Goal: Task Accomplishment & Management: Use online tool/utility

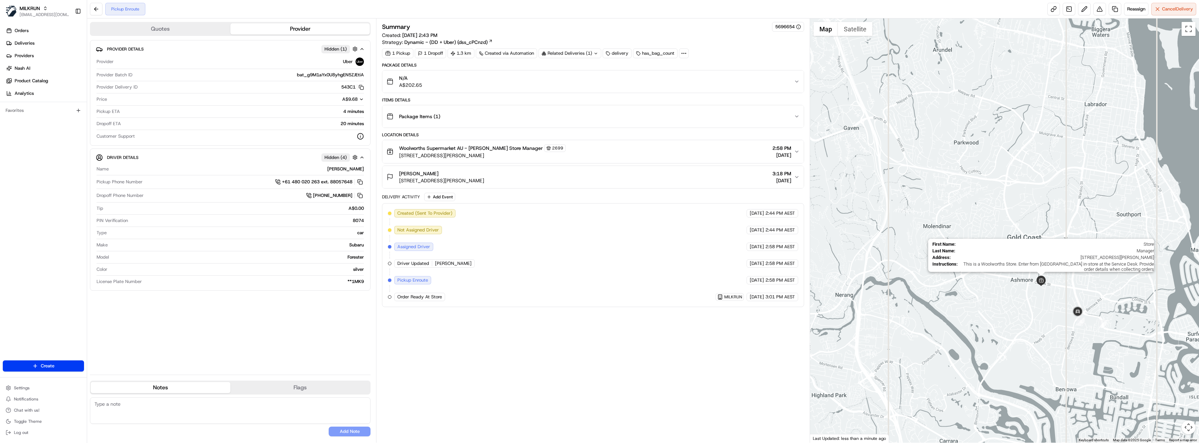
drag, startPoint x: 1078, startPoint y: 334, endPoint x: 1045, endPoint y: 279, distance: 64.5
click at [1045, 279] on div "First Name : Store Last Name : Manager Address : 160 Cotlew St, Ashmore, QLD 42…" at bounding box center [1004, 230] width 389 height 424
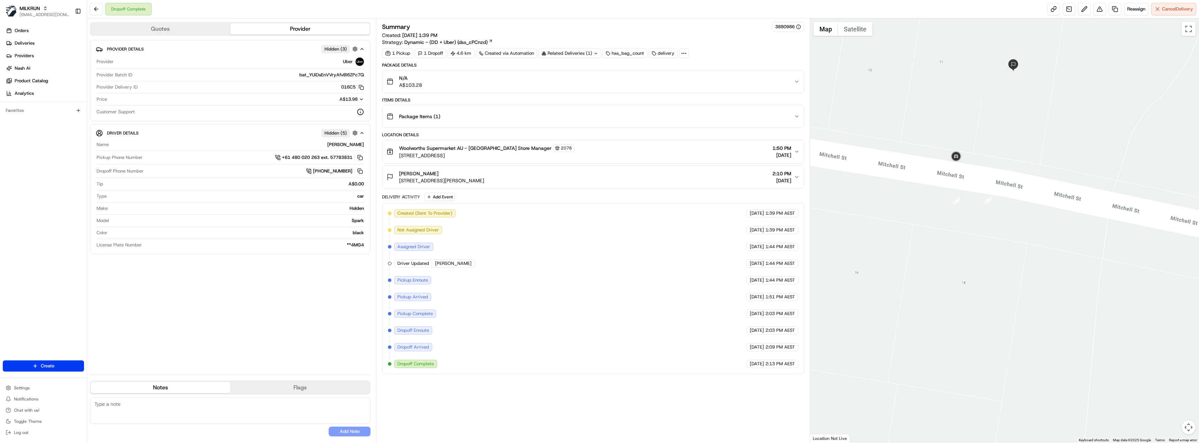
click at [439, 82] on div "N/A A$103.28" at bounding box center [590, 82] width 407 height 14
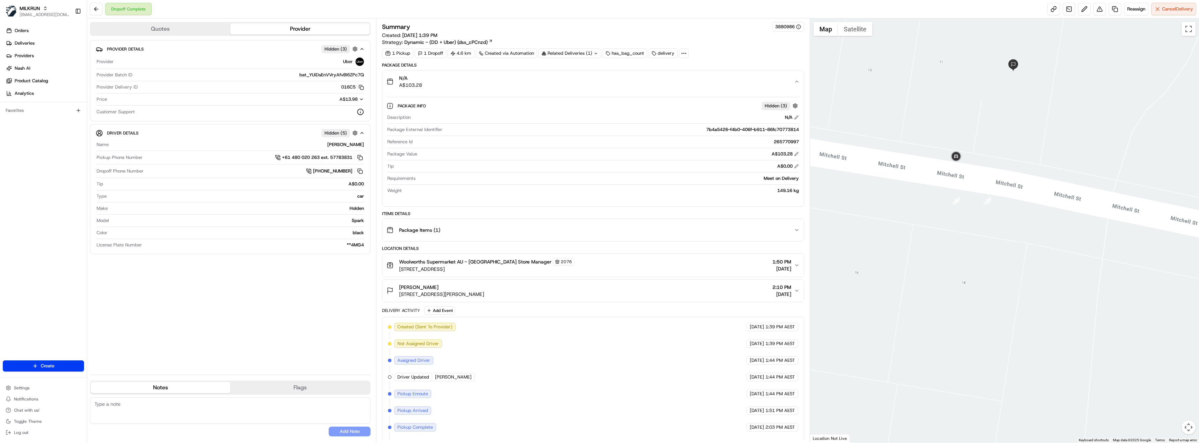
click at [439, 82] on div "N/A A$103.28" at bounding box center [590, 82] width 407 height 14
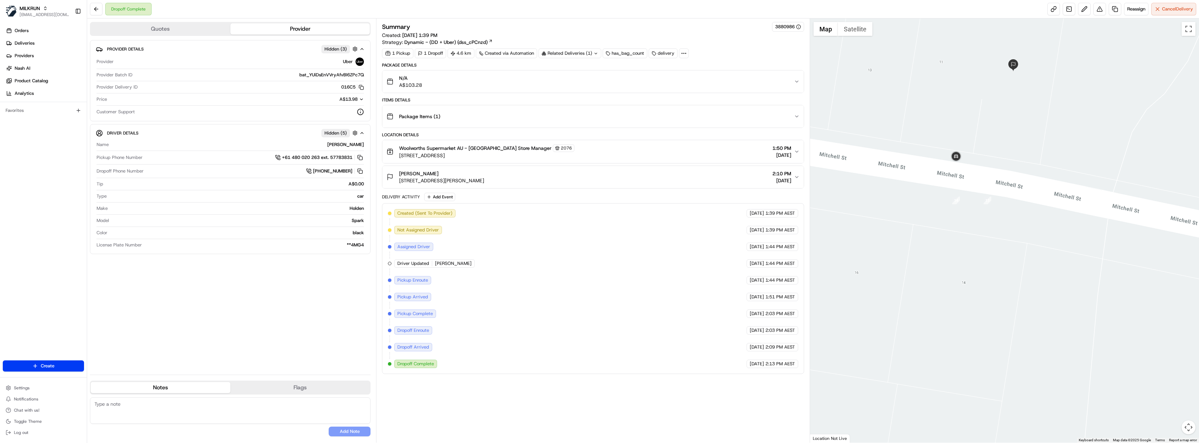
click at [530, 176] on div "Paul Haines 9 Mitchell St, Riverview, QLD 4303, AU 2:10 PM 21/08/2025" at bounding box center [590, 177] width 407 height 14
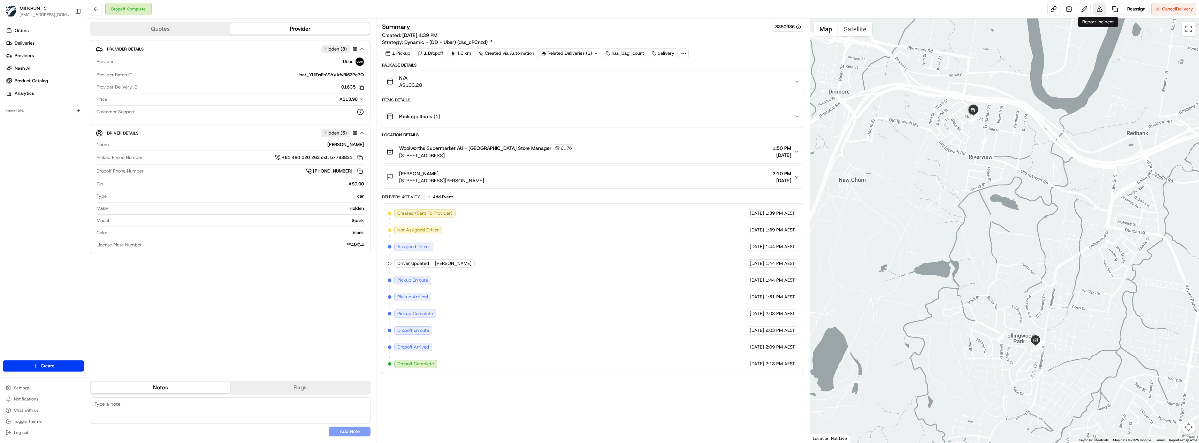
click at [1097, 8] on button at bounding box center [1100, 9] width 13 height 13
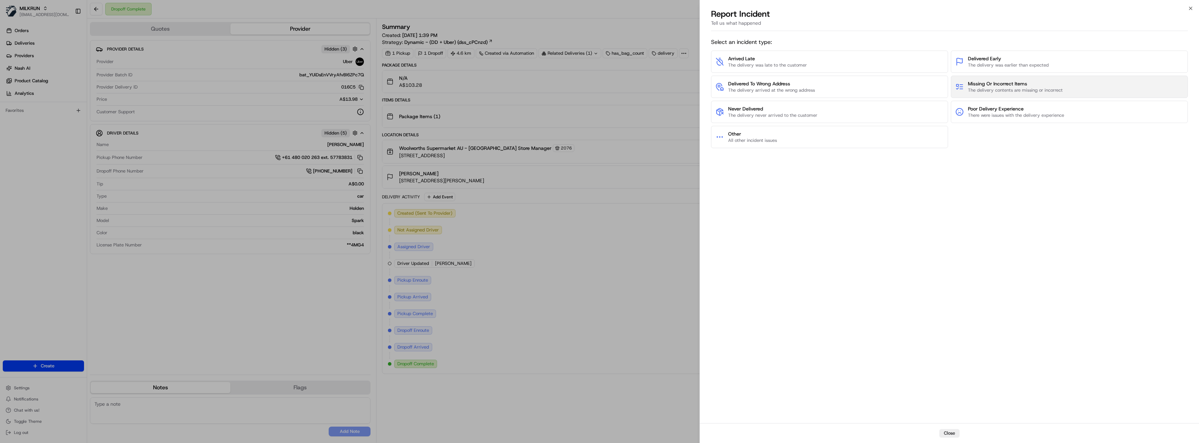
click at [1017, 86] on span "Missing Or Incorrect Items" at bounding box center [1015, 83] width 95 height 7
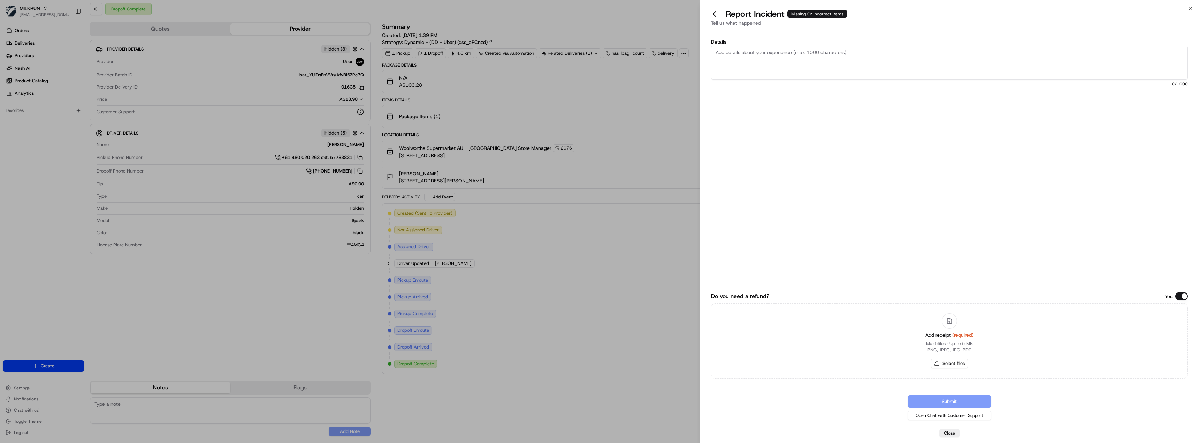
click at [832, 58] on textarea "Details" at bounding box center [949, 63] width 477 height 34
click at [727, 65] on textarea "Hi Team, Customer has advised they are missing the following items:" at bounding box center [949, 63] width 477 height 34
paste textarea "Body wash All the nogul hot noodles The 12 pack of la ice 2 packs of. Salami 2 …"
click at [740, 68] on textarea "Hi Team, Customer has advised they are missing the following items: Body wash A…" at bounding box center [949, 63] width 477 height 34
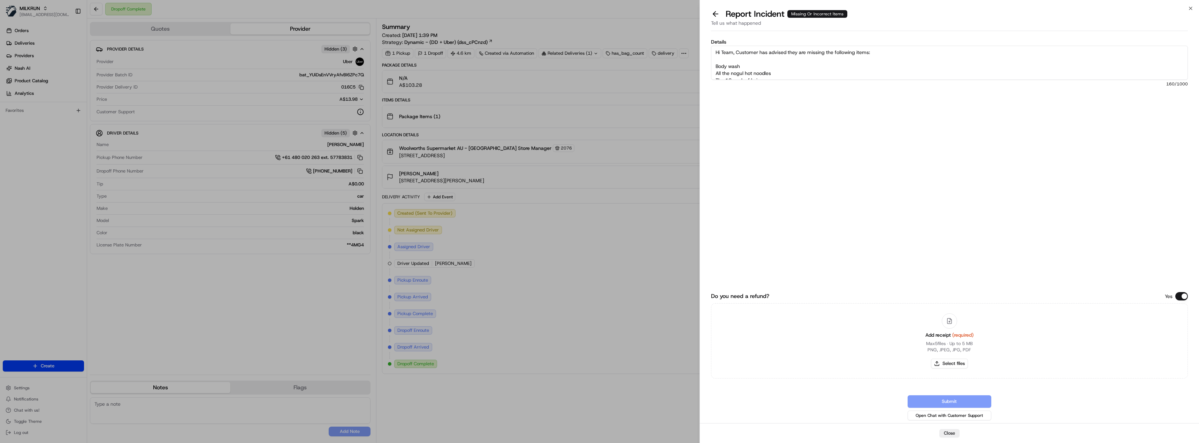
scroll to position [28, 0]
click at [732, 62] on textarea "Hi Team, Customer has advised they are missing the following items: Body wash A…" at bounding box center [949, 63] width 477 height 34
drag, startPoint x: 778, startPoint y: 70, endPoint x: 712, endPoint y: 70, distance: 66.2
click at [712, 70] on textarea "Hi Team, Customer has advised they are missing the following items: Body wash A…" at bounding box center [949, 63] width 477 height 34
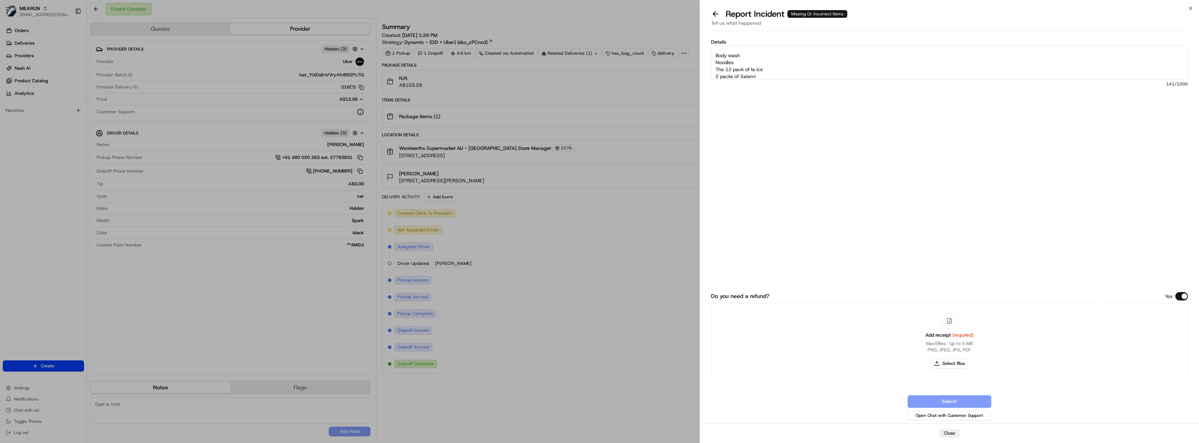
scroll to position [21, 0]
click at [762, 74] on textarea "Hi Team, Customer has advised they are missing the following items: Body wash N…" at bounding box center [949, 63] width 477 height 34
type textarea "Hi Team, Customer has advised they are missing the following items: Body wash N…"
click at [941, 363] on button "Select files" at bounding box center [949, 364] width 37 height 10
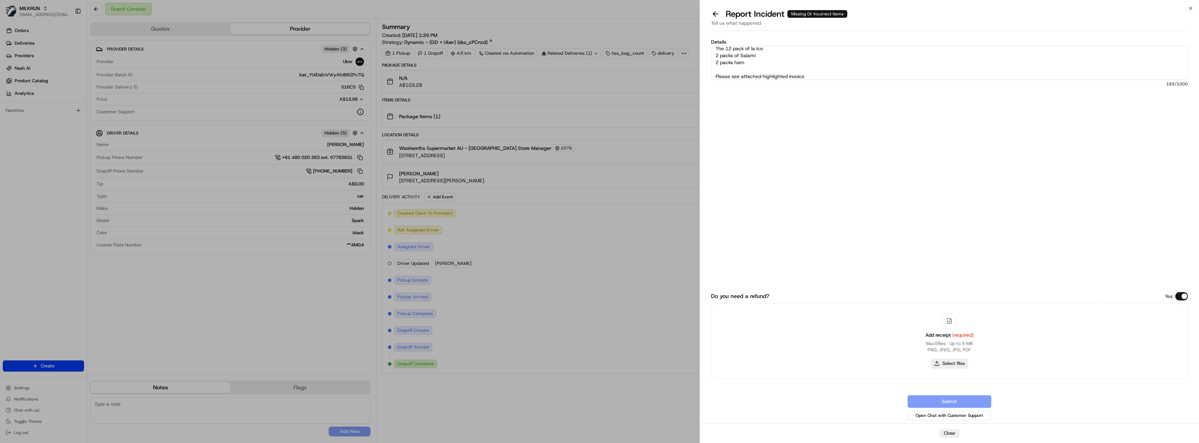
type input "C:\fakepath\Woolworths Mail - Your MILKRUN order invoice.pdf"
click at [842, 76] on textarea "Hi Team, Customer has advised they are missing the following items: Body wash N…" at bounding box center [949, 63] width 477 height 34
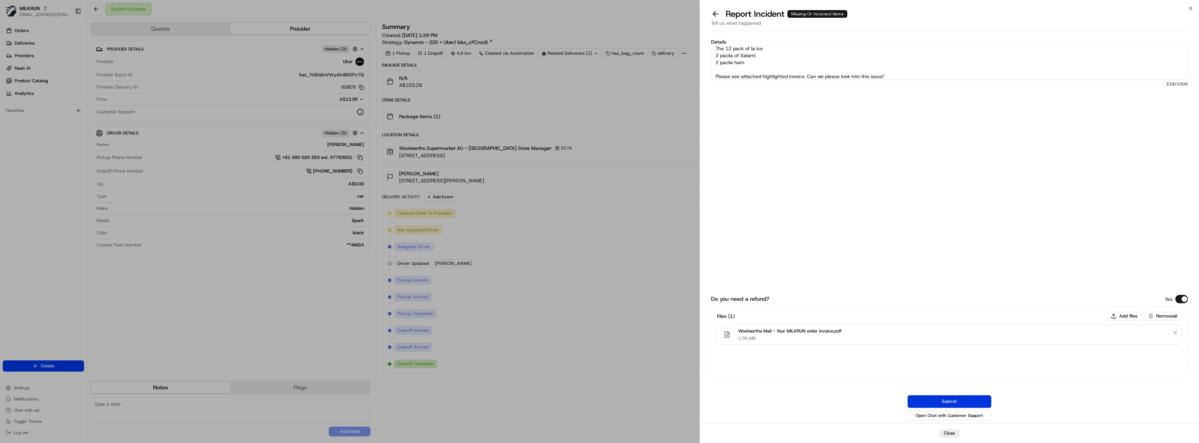
type textarea "Hi Team, Customer has advised they are missing the following items: Body wash N…"
click at [953, 401] on button "Submit" at bounding box center [950, 401] width 84 height 13
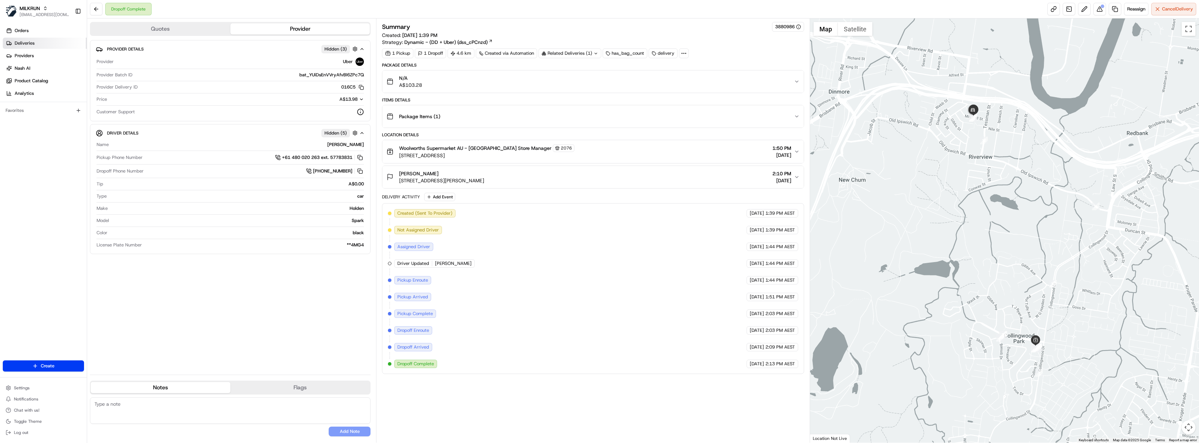
click at [21, 41] on span "Deliveries" at bounding box center [25, 43] width 20 height 6
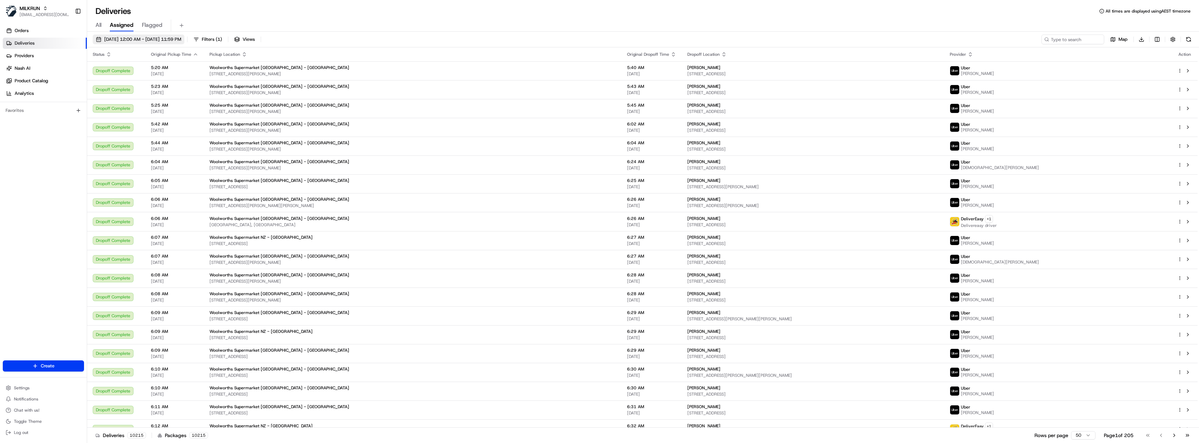
click at [134, 40] on span "21/08/2025 12:00 AM - 21/08/2025 11:59 PM" at bounding box center [142, 39] width 77 height 6
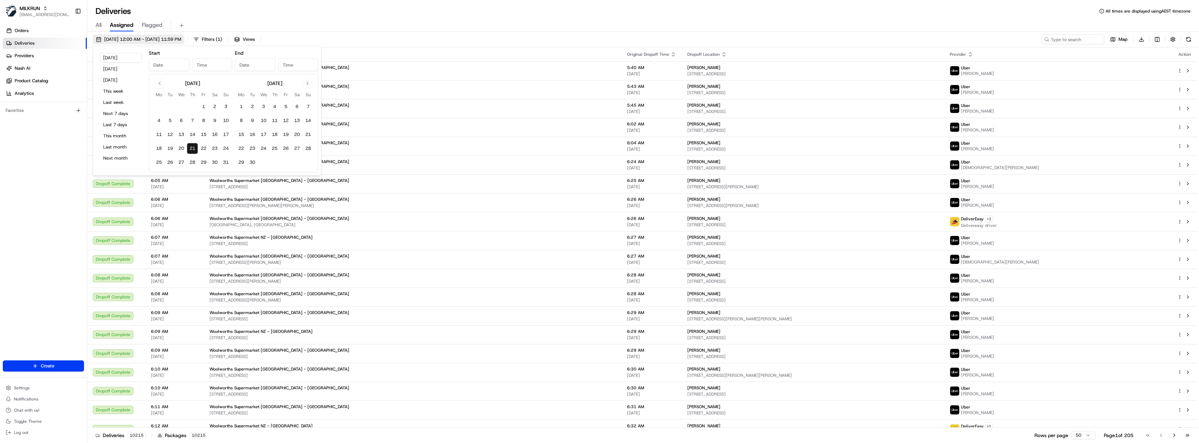
type input "Aug 21, 2025"
type input "12:00 AM"
type input "Aug 21, 2025"
type input "11:59 PM"
click at [160, 136] on button "11" at bounding box center [158, 134] width 11 height 11
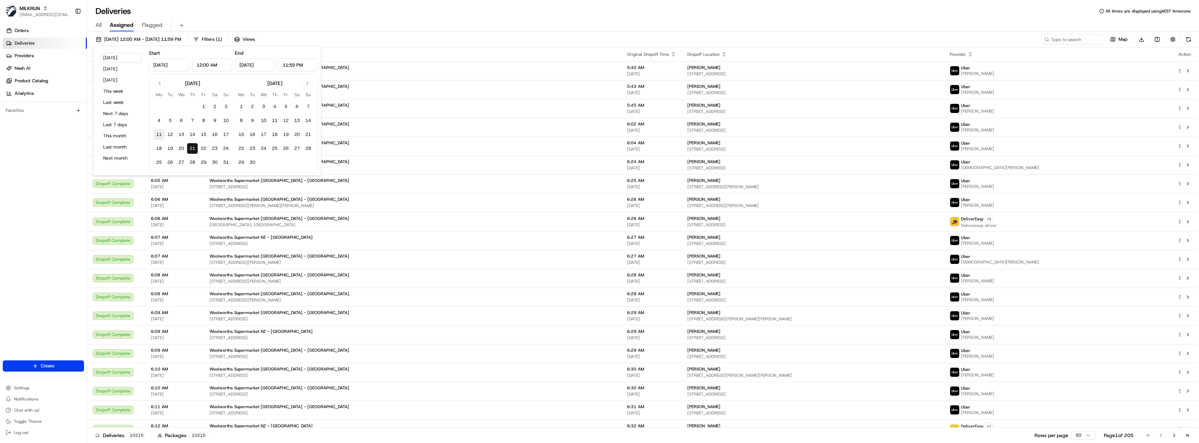
type input "Aug 11, 2025"
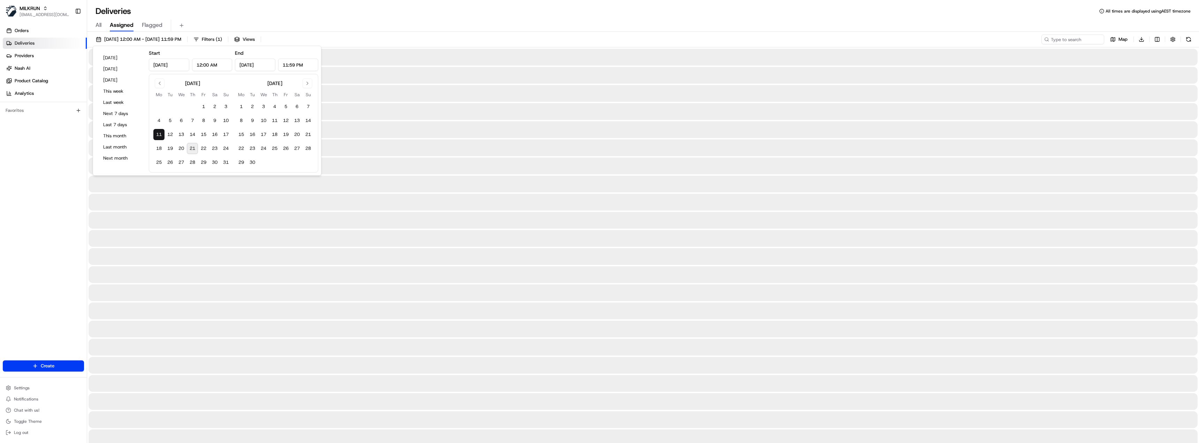
click at [195, 148] on button "21" at bounding box center [192, 148] width 11 height 11
type input "Aug 21, 2025"
click at [486, 103] on div at bounding box center [643, 111] width 1109 height 17
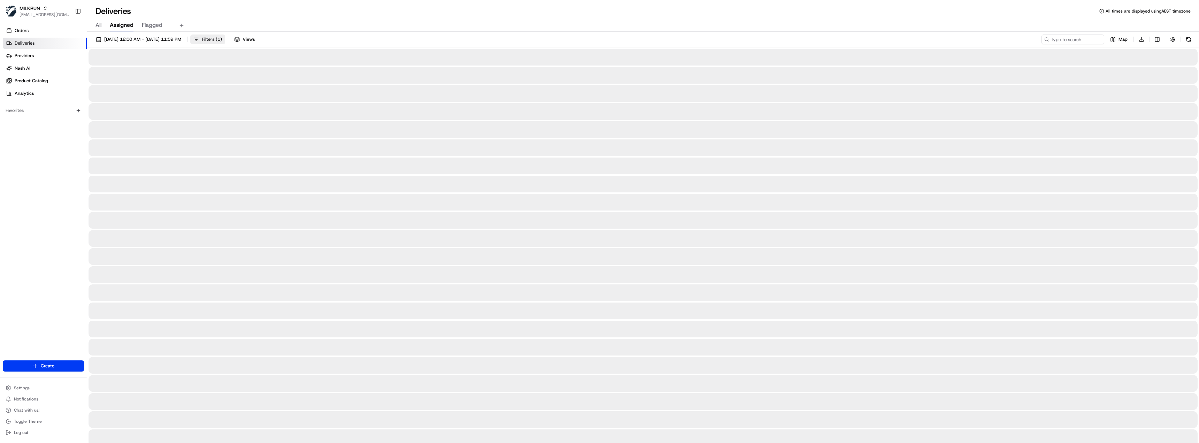
click at [222, 42] on span "Filters ( 1 )" at bounding box center [212, 39] width 20 height 6
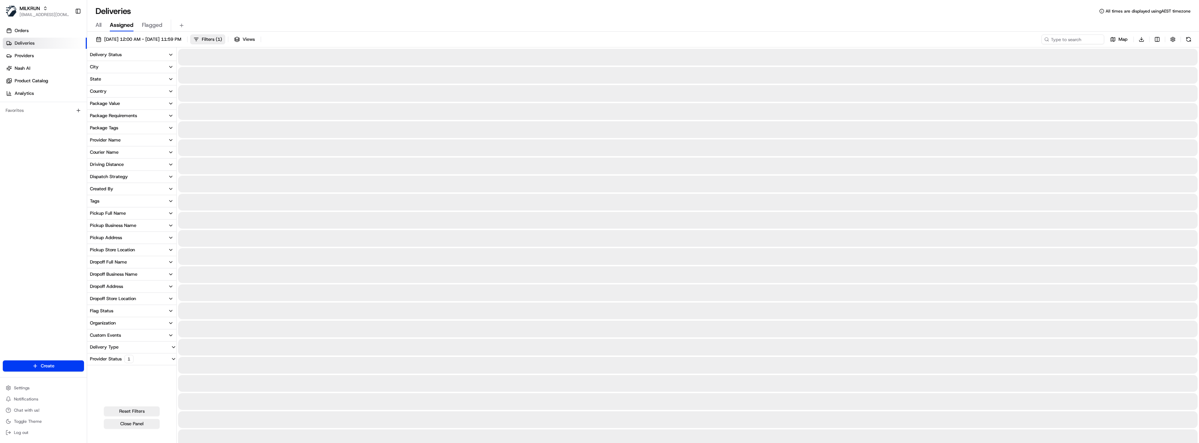
click at [122, 249] on div "Pickup Store Location" at bounding box center [112, 250] width 45 height 6
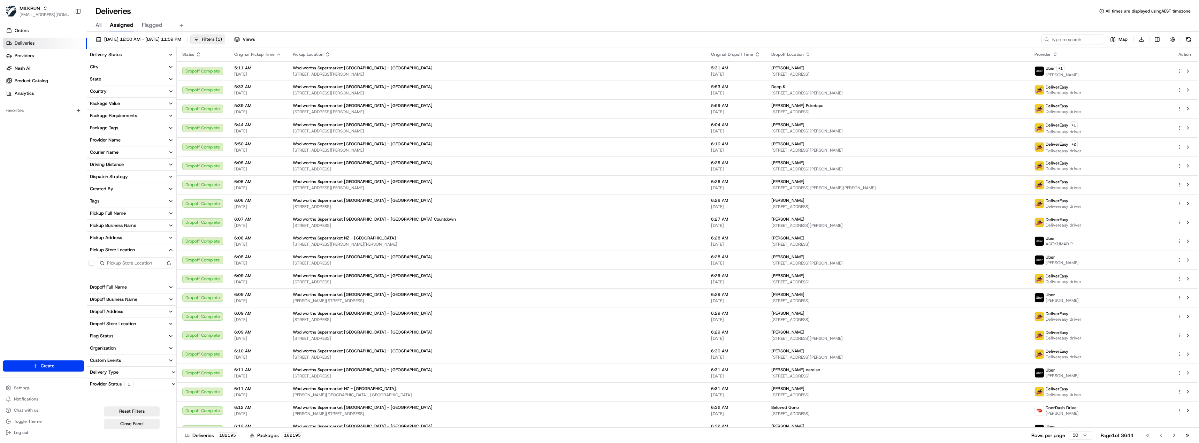
click at [129, 261] on input at bounding box center [136, 262] width 78 height 11
type input "point"
click at [92, 273] on button "Woolworths Point Cook Town Centre" at bounding box center [92, 275] width 6 height 6
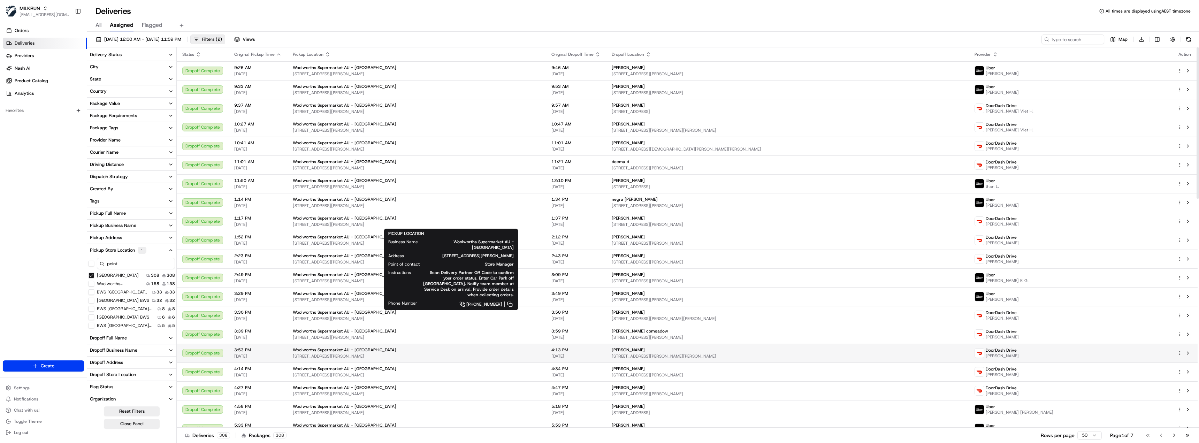
type button "on"
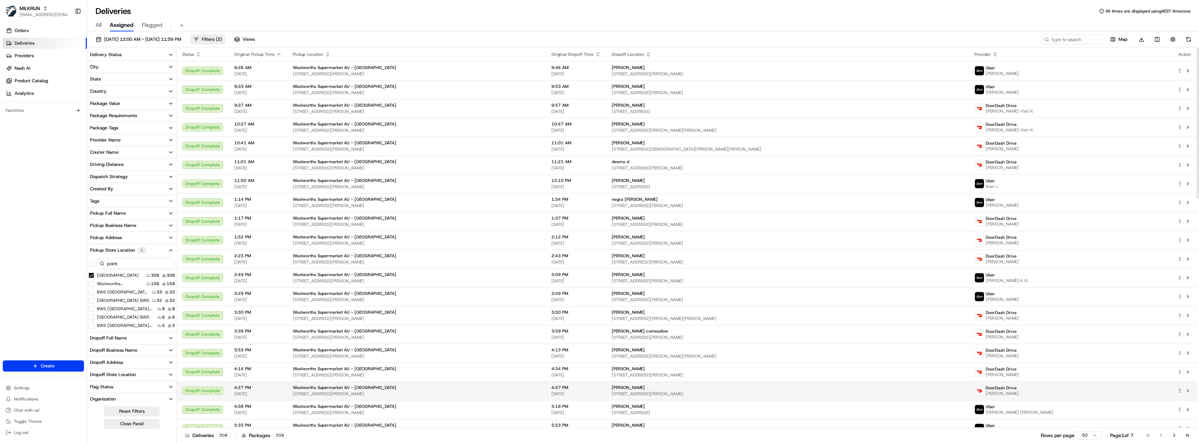
click at [368, 394] on span "1 Main St, Point Cook, VIC 3030, AU" at bounding box center [417, 394] width 248 height 6
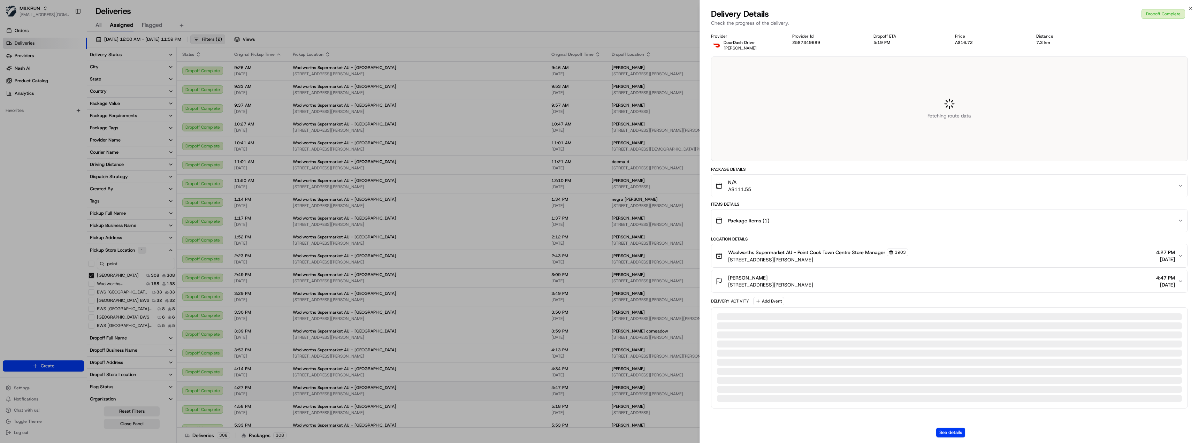
click at [380, 368] on div at bounding box center [599, 221] width 1199 height 443
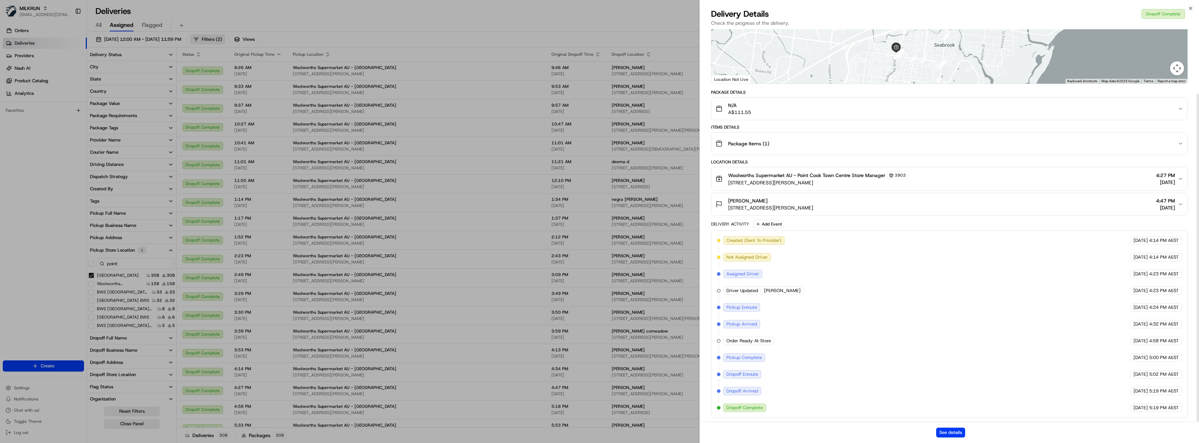
scroll to position [77, 0]
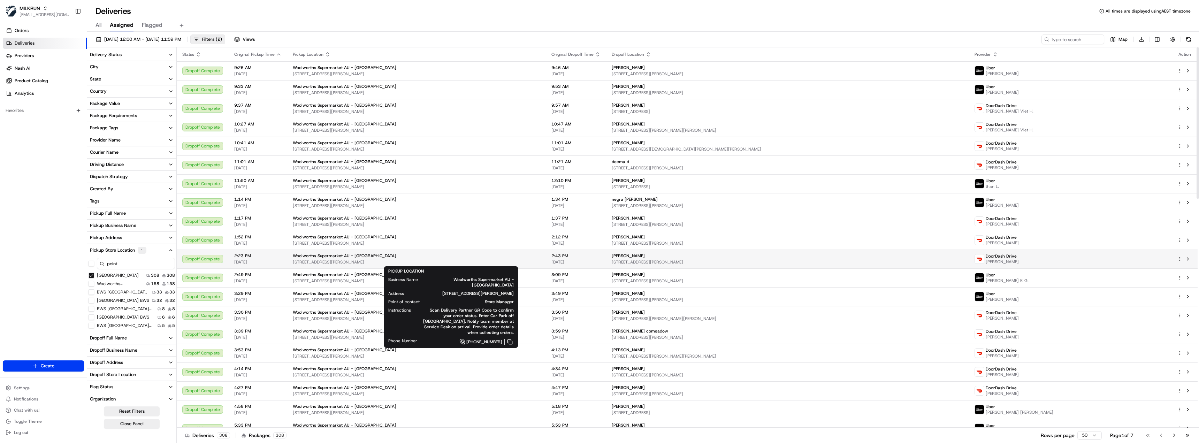
click at [350, 260] on span "1 Main St, Point Cook, VIC 3030, AU" at bounding box center [417, 262] width 248 height 6
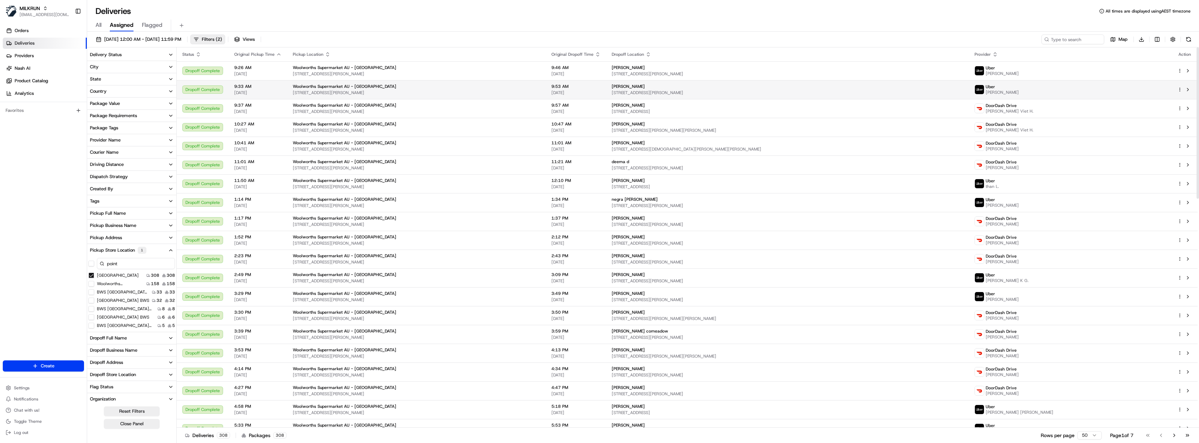
click at [396, 84] on span "Woolworths Supermarket AU - Point Cook Town Centre" at bounding box center [345, 87] width 104 height 6
click at [351, 92] on span "1 Main St, Point Cook, VIC 3030, AU" at bounding box center [417, 93] width 248 height 6
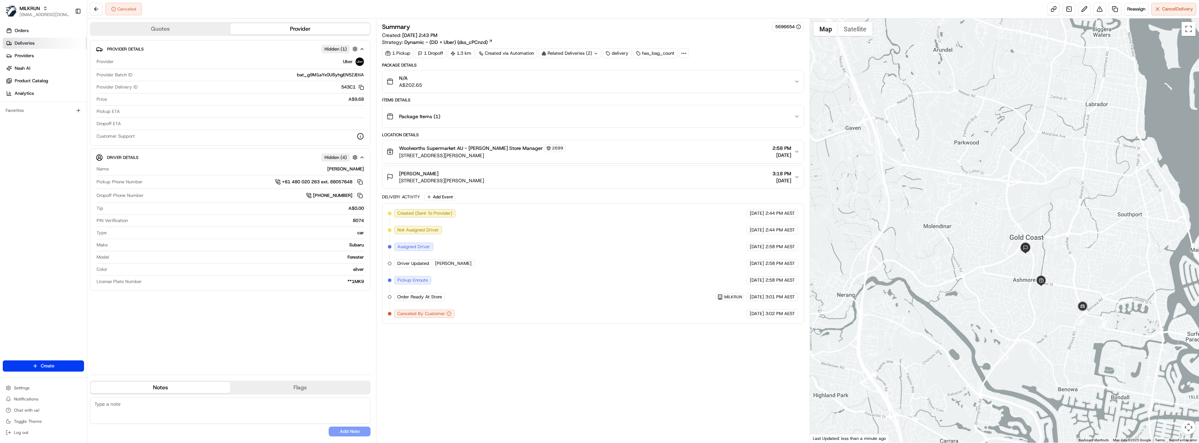
click at [33, 42] on span "Deliveries" at bounding box center [25, 43] width 20 height 6
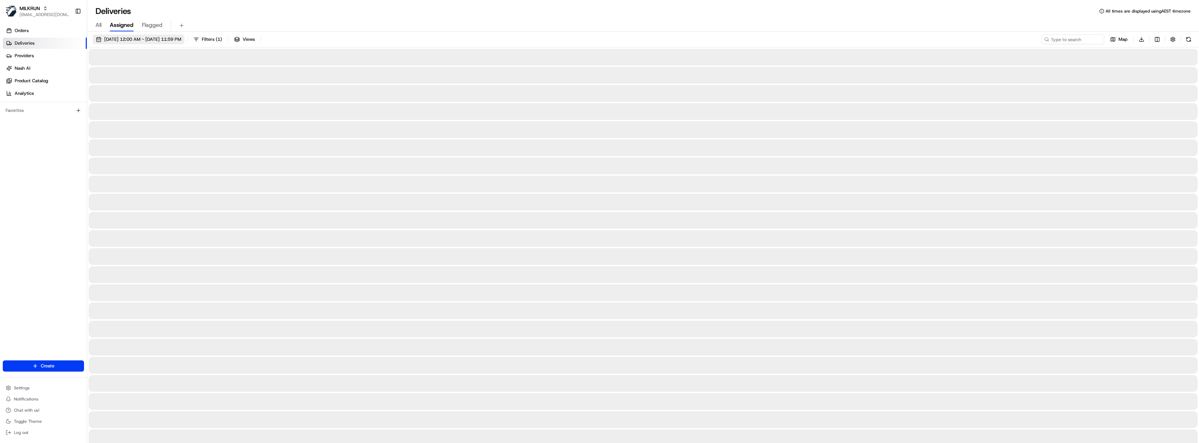
click at [184, 43] on button "[DATE] 12:00 AM - [DATE] 11:59 PM" at bounding box center [139, 40] width 92 height 10
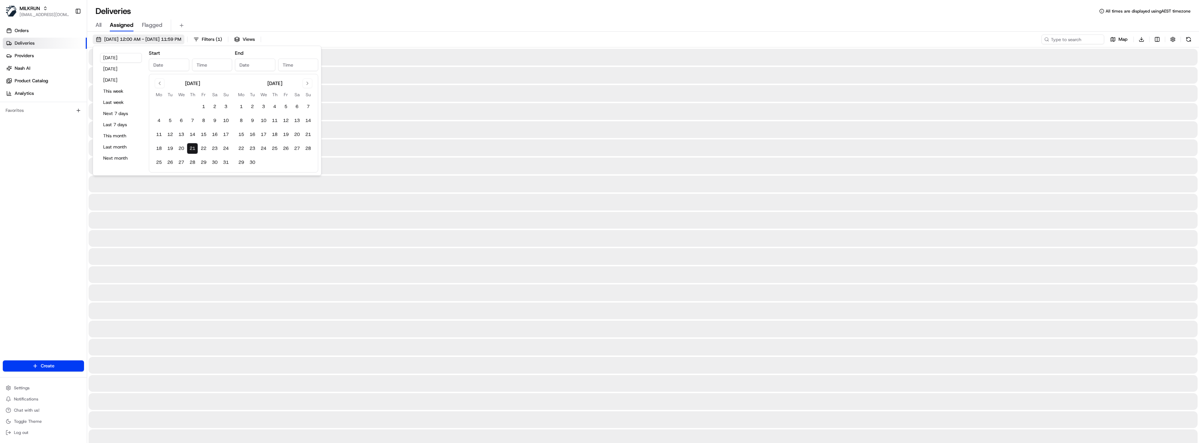
type input "Aug 21, 2025"
type input "12:00 AM"
type input "Aug 21, 2025"
type input "11:59 PM"
click at [202, 105] on button "1" at bounding box center [203, 106] width 11 height 11
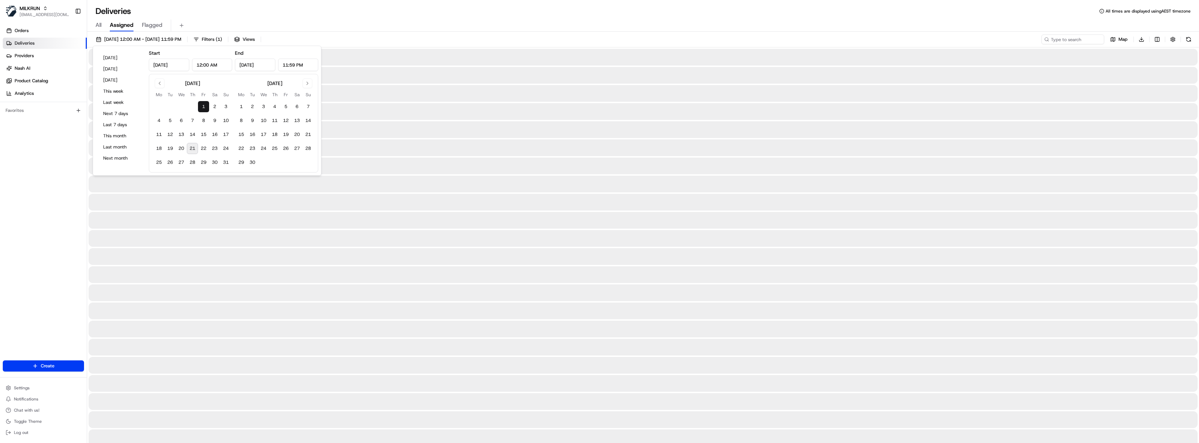
type input "Aug 1, 2025"
click at [194, 147] on button "21" at bounding box center [192, 148] width 11 height 11
type input "Aug 21, 2025"
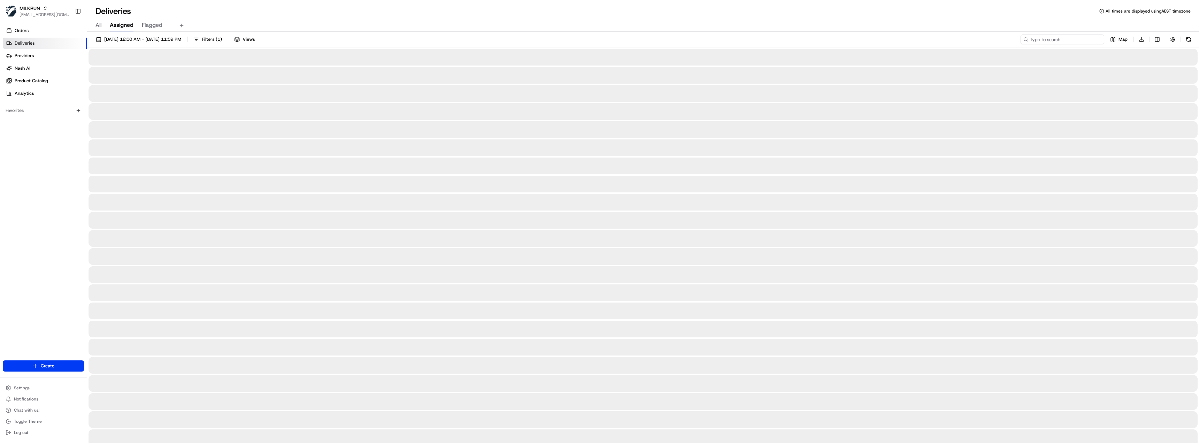
click at [1072, 41] on input at bounding box center [1063, 40] width 84 height 10
paste input "barbaros karakas"
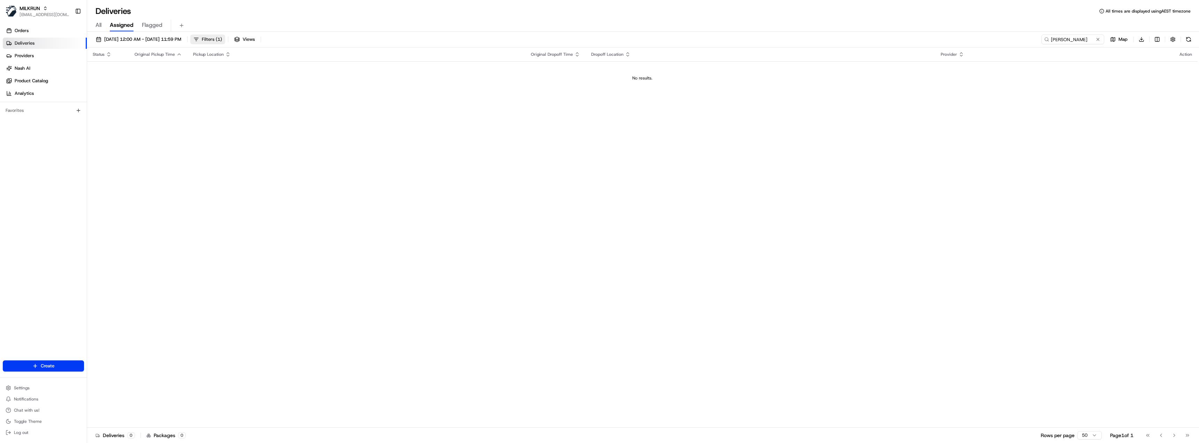
click at [222, 40] on span "Filters ( 1 )" at bounding box center [212, 39] width 20 height 6
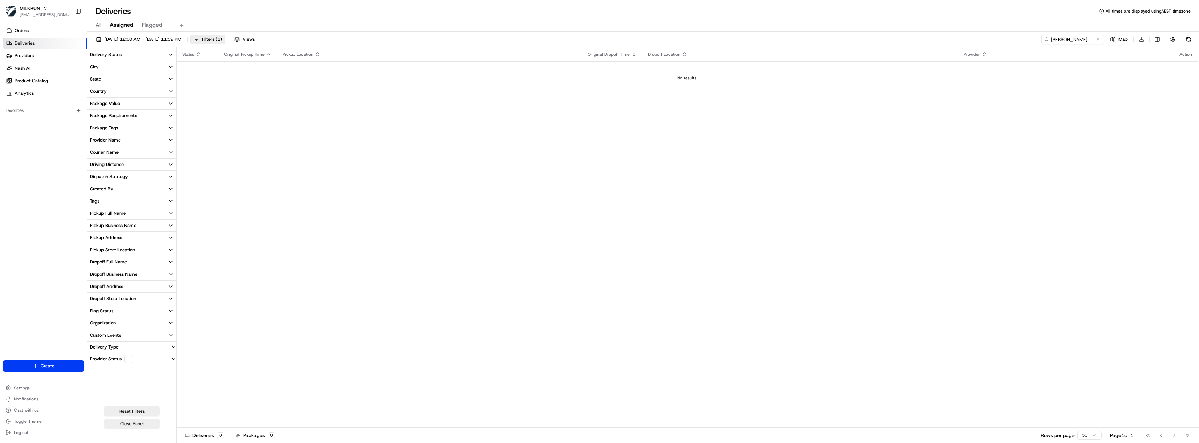
click at [120, 357] on div "Provider Status 1" at bounding box center [111, 359] width 49 height 8
click at [92, 371] on button "Only Assigned" at bounding box center [92, 370] width 6 height 6
click at [1089, 40] on input "barbaros karakas" at bounding box center [1063, 40] width 84 height 10
type input "barbaros k"
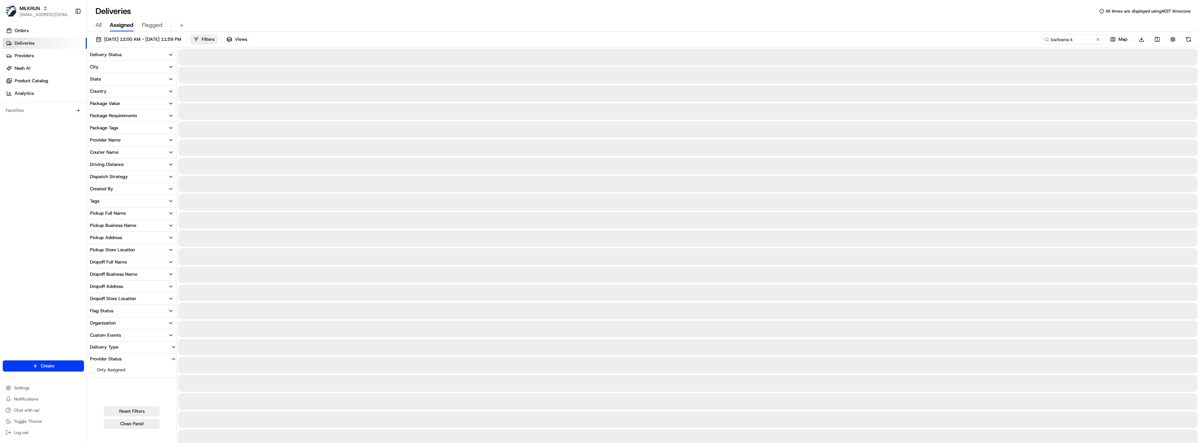
click at [92, 370] on button "Only Assigned" at bounding box center [92, 370] width 6 height 6
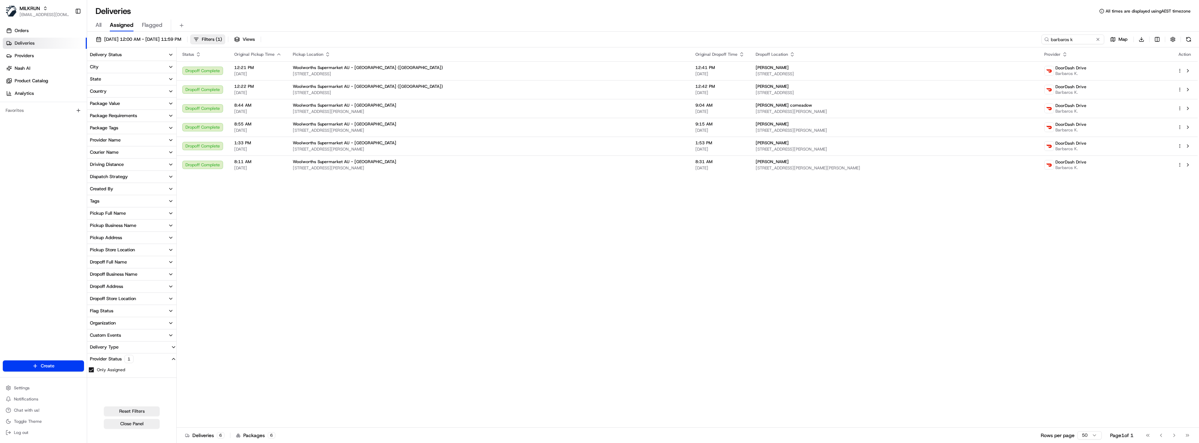
type button "on"
click at [561, 167] on span "1 Main St, Point Cook, VIC 3030, AU" at bounding box center [488, 168] width 391 height 6
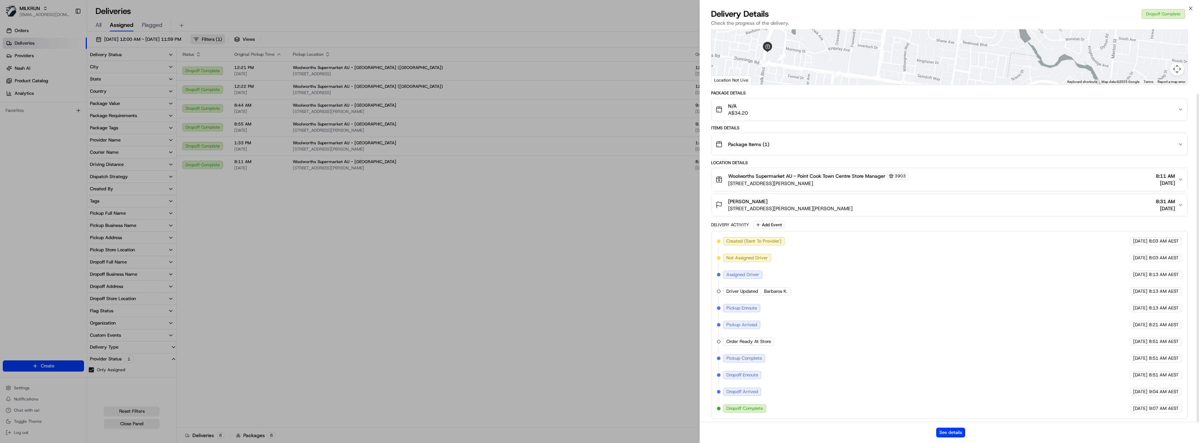
scroll to position [77, 0]
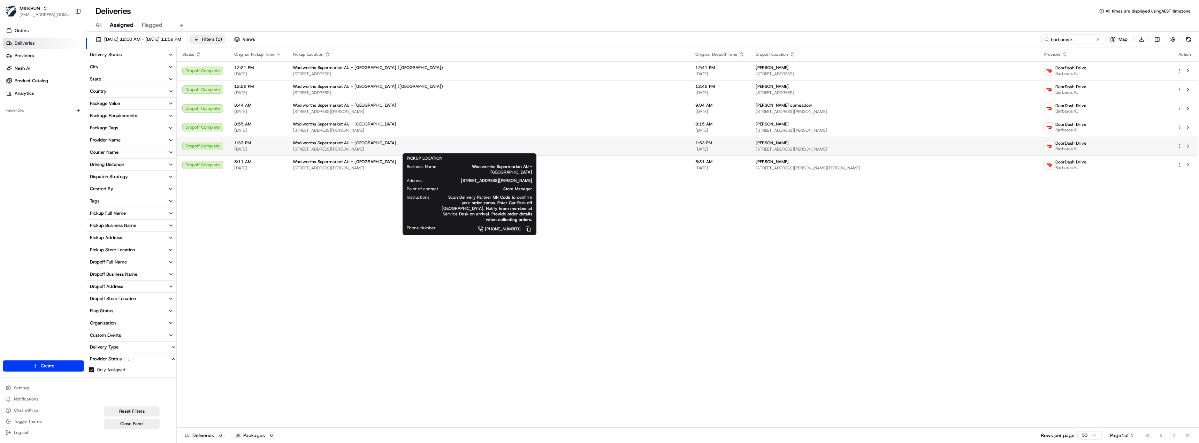
click at [587, 149] on span "1 Main St, Point Cook, VIC 3030, AU" at bounding box center [488, 149] width 391 height 6
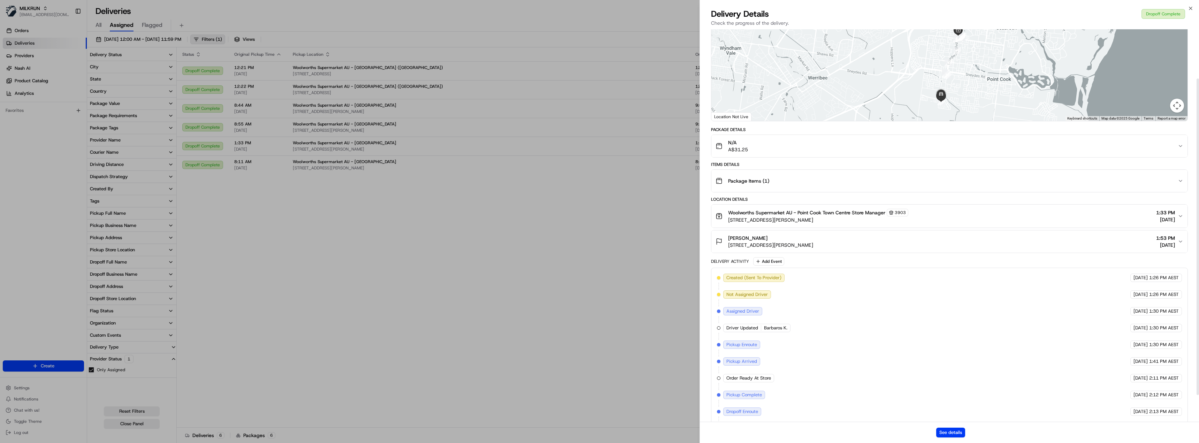
scroll to position [70, 0]
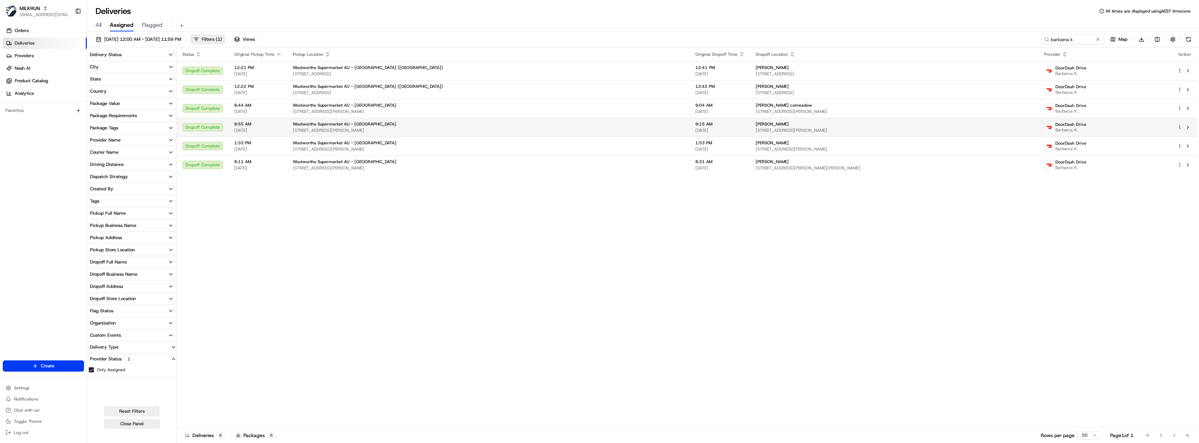
click at [377, 124] on span "Woolworths Supermarket AU - Point Cook Town Centre" at bounding box center [345, 124] width 104 height 6
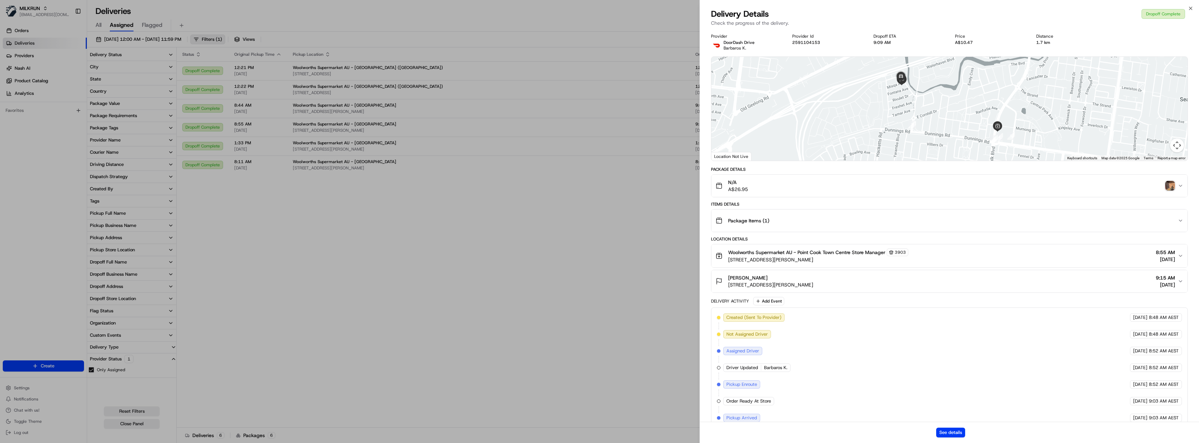
click at [1172, 184] on img "button" at bounding box center [1170, 186] width 10 height 10
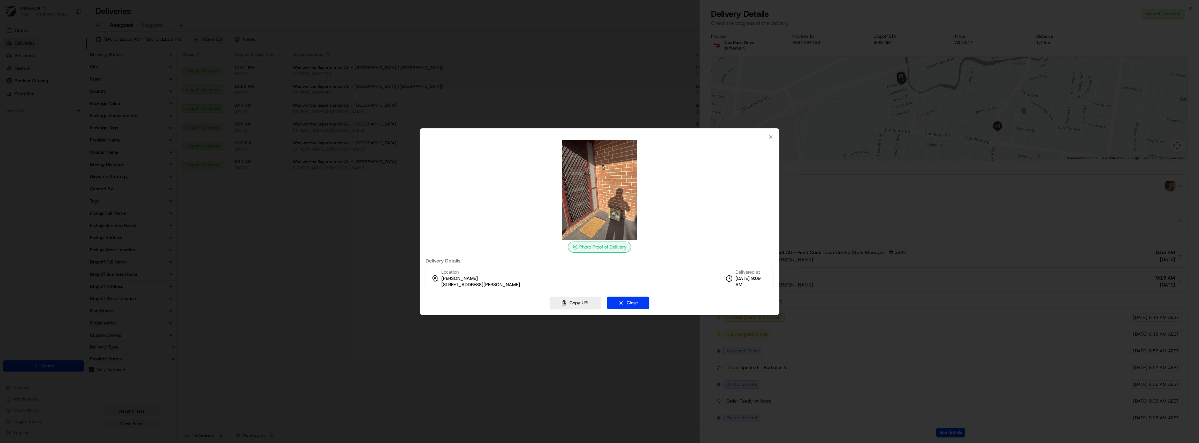
click at [1106, 196] on div at bounding box center [599, 221] width 1199 height 443
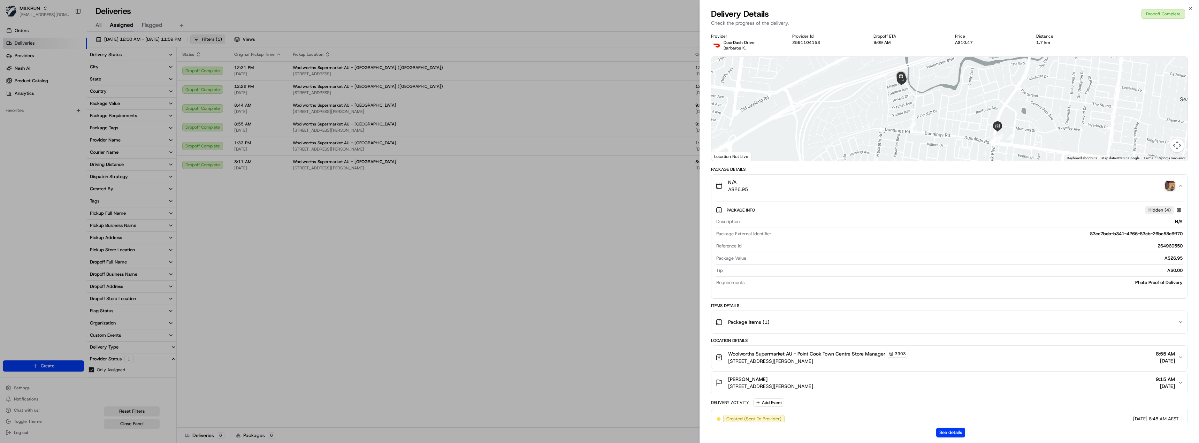
click at [1141, 187] on div "N/A A$26.95" at bounding box center [947, 186] width 462 height 14
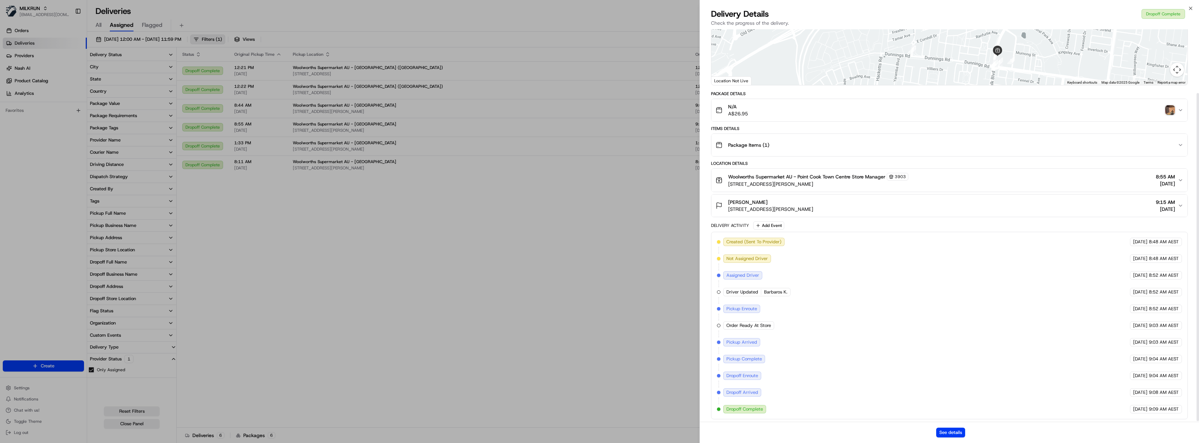
scroll to position [77, 0]
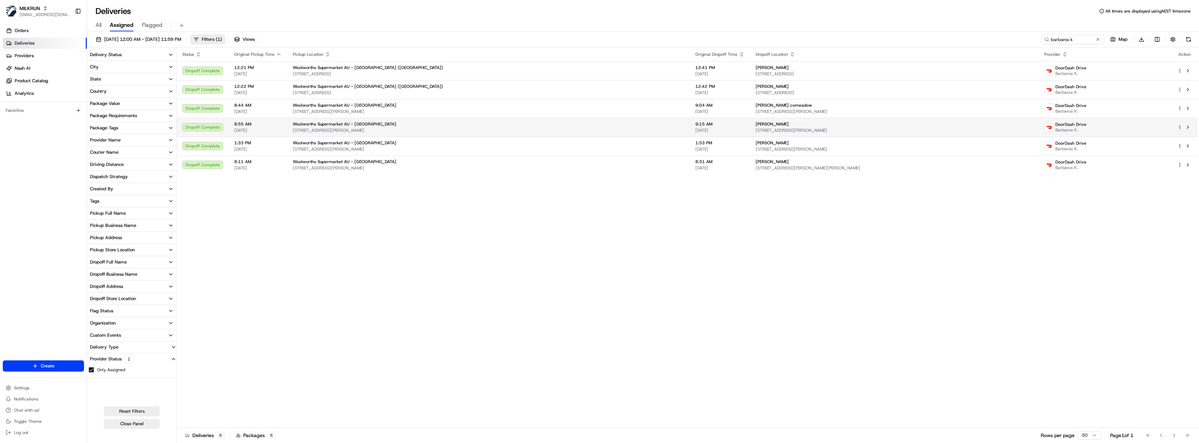
click at [590, 130] on span "1 Main St, Point Cook, VIC 3030, AU" at bounding box center [488, 131] width 391 height 6
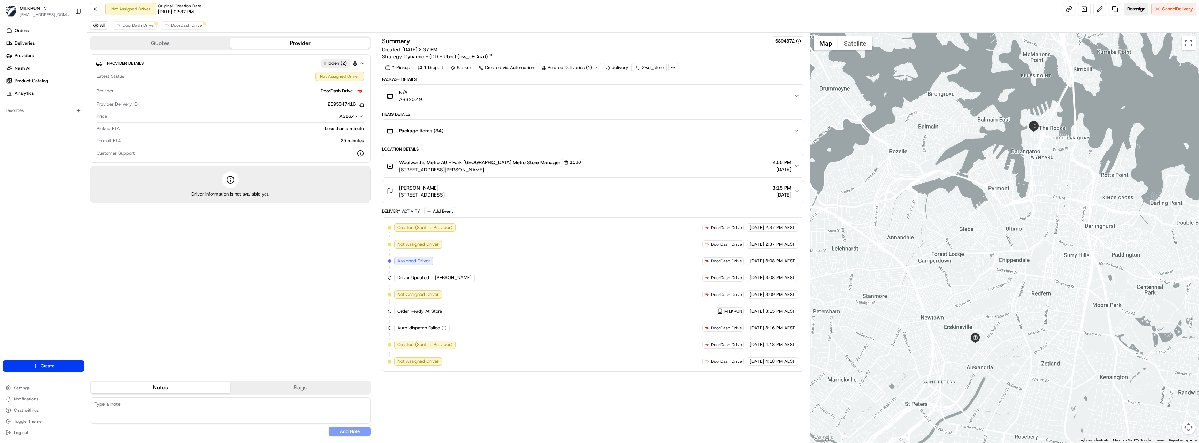
click at [1131, 12] on button "Reassign" at bounding box center [1136, 9] width 24 height 13
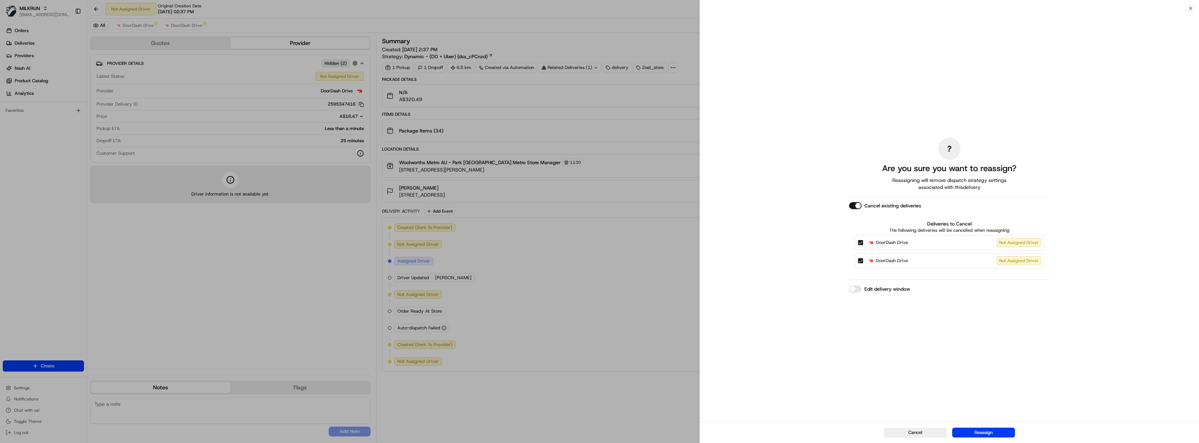
click at [854, 207] on button "Cancel existing deliveries" at bounding box center [855, 205] width 13 height 7
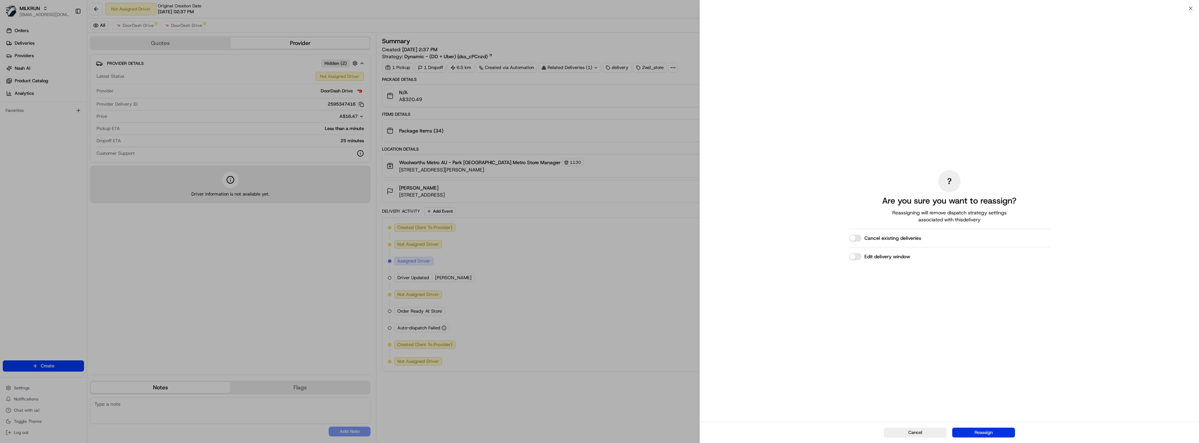
click at [996, 436] on button "Reassign" at bounding box center [983, 433] width 63 height 10
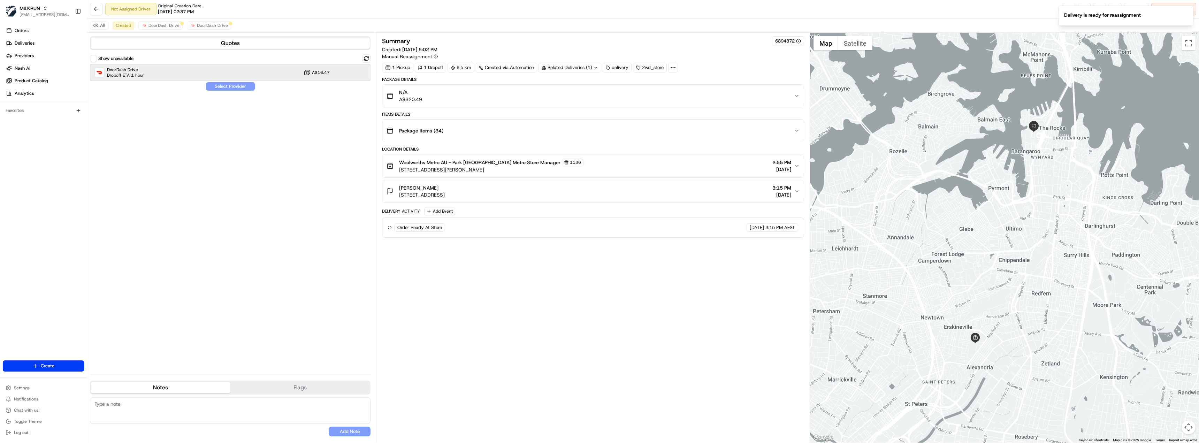
click at [150, 75] on div "DoorDash Drive Dropoff ETA 1 hour A$16.47" at bounding box center [230, 72] width 281 height 17
click at [238, 88] on button "Assign Provider" at bounding box center [231, 86] width 50 height 8
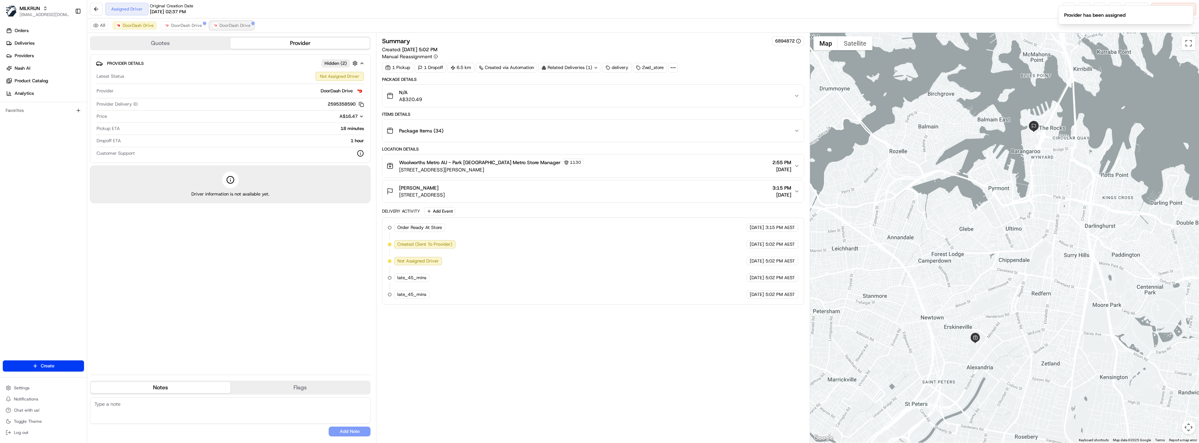
click at [223, 28] on span "DoorDash Drive" at bounding box center [235, 26] width 31 height 6
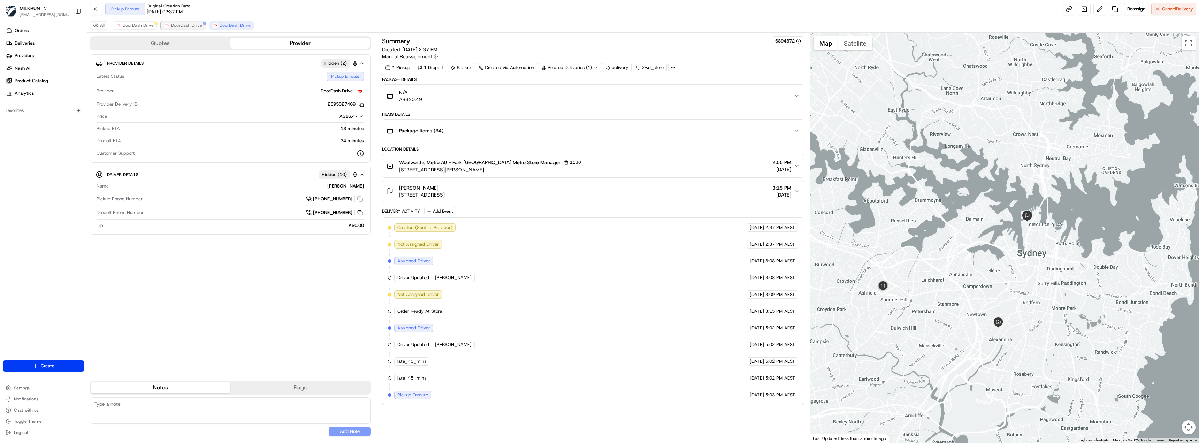
click at [172, 26] on span "DoorDash Drive" at bounding box center [186, 26] width 31 height 6
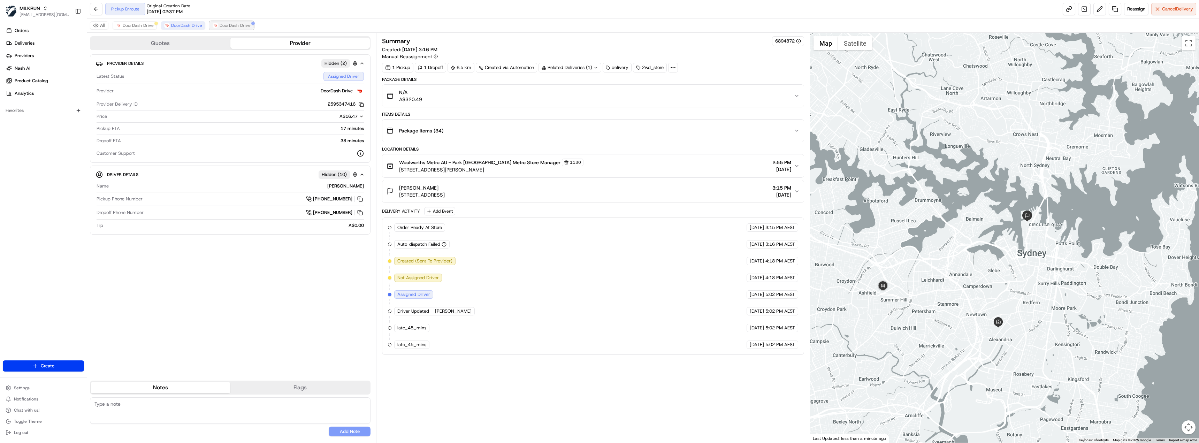
click at [213, 24] on img at bounding box center [216, 26] width 6 height 6
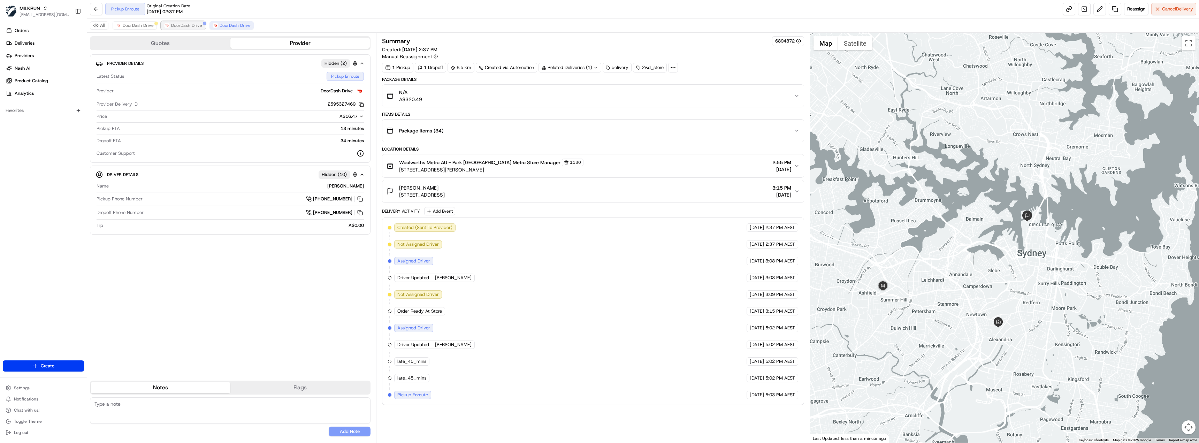
click at [174, 25] on span "DoorDash Drive" at bounding box center [186, 26] width 31 height 6
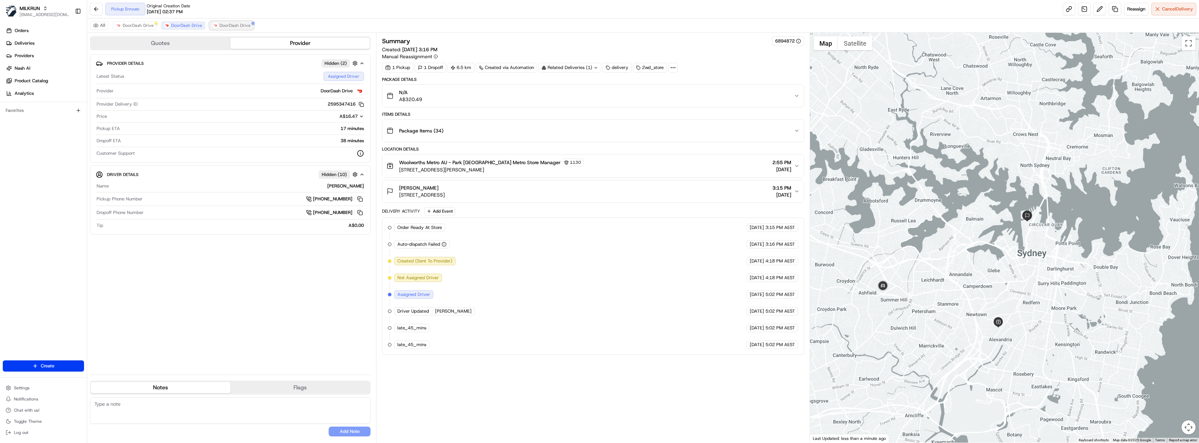
click at [213, 26] on img at bounding box center [216, 26] width 6 height 6
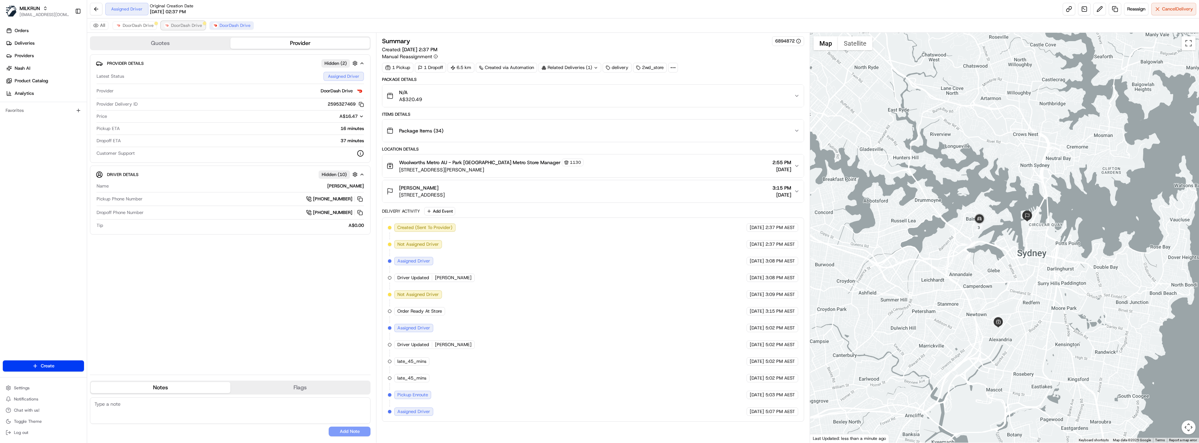
click at [193, 22] on button "DoorDash Drive" at bounding box center [183, 25] width 44 height 8
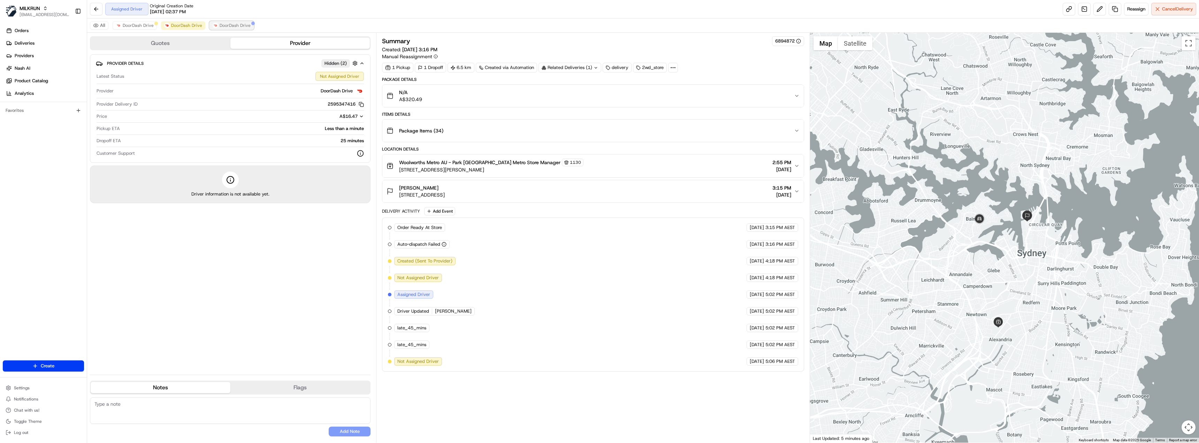
click at [226, 24] on span "DoorDash Drive" at bounding box center [235, 26] width 31 height 6
